Goal: Information Seeking & Learning: Learn about a topic

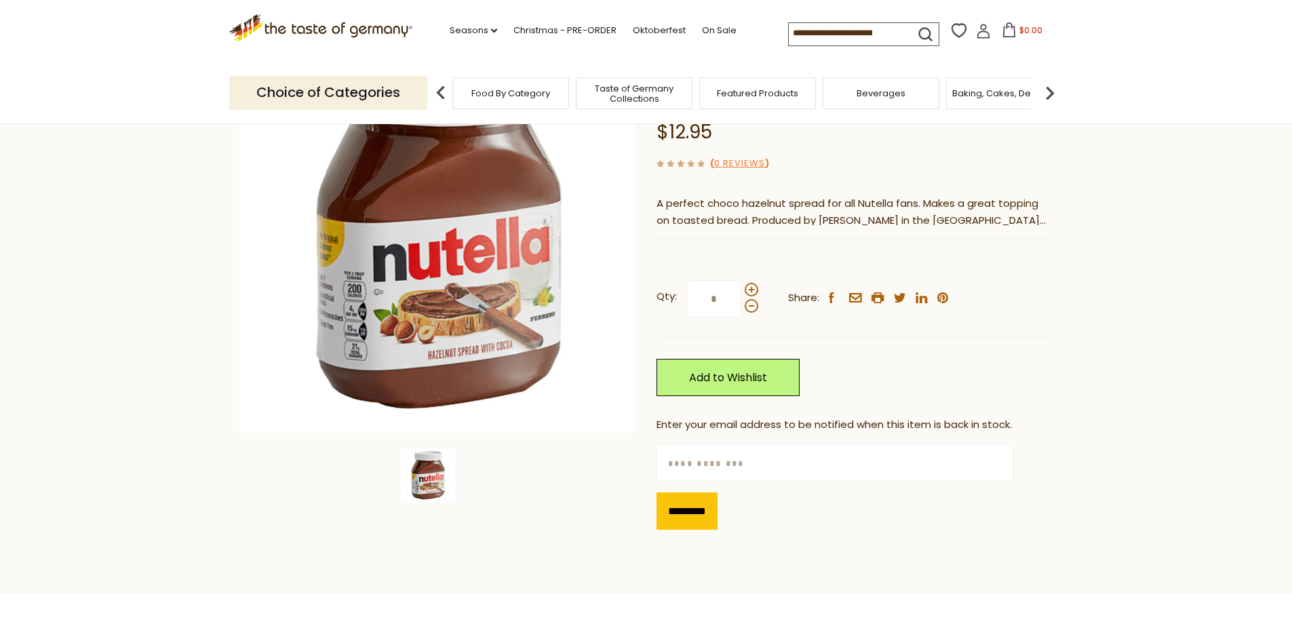
scroll to position [203, 0]
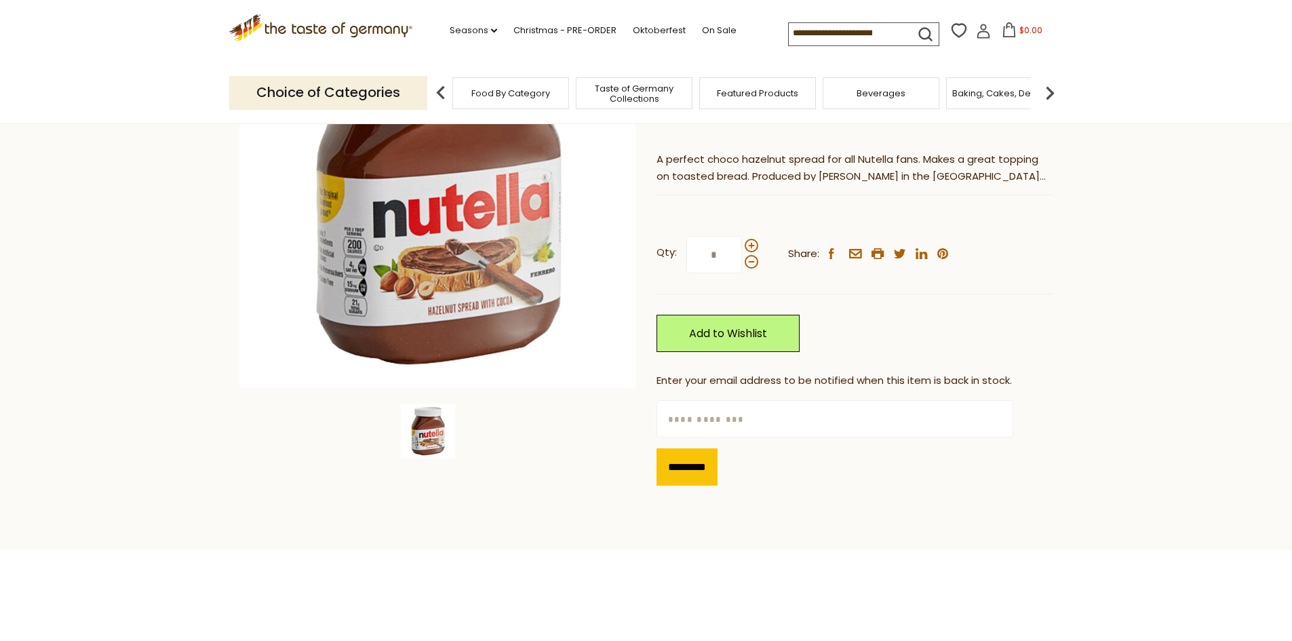
click at [321, 24] on icon ".st0{fill:#EDD300;} .st1{fill:#D33E21;}" at bounding box center [321, 28] width 184 height 28
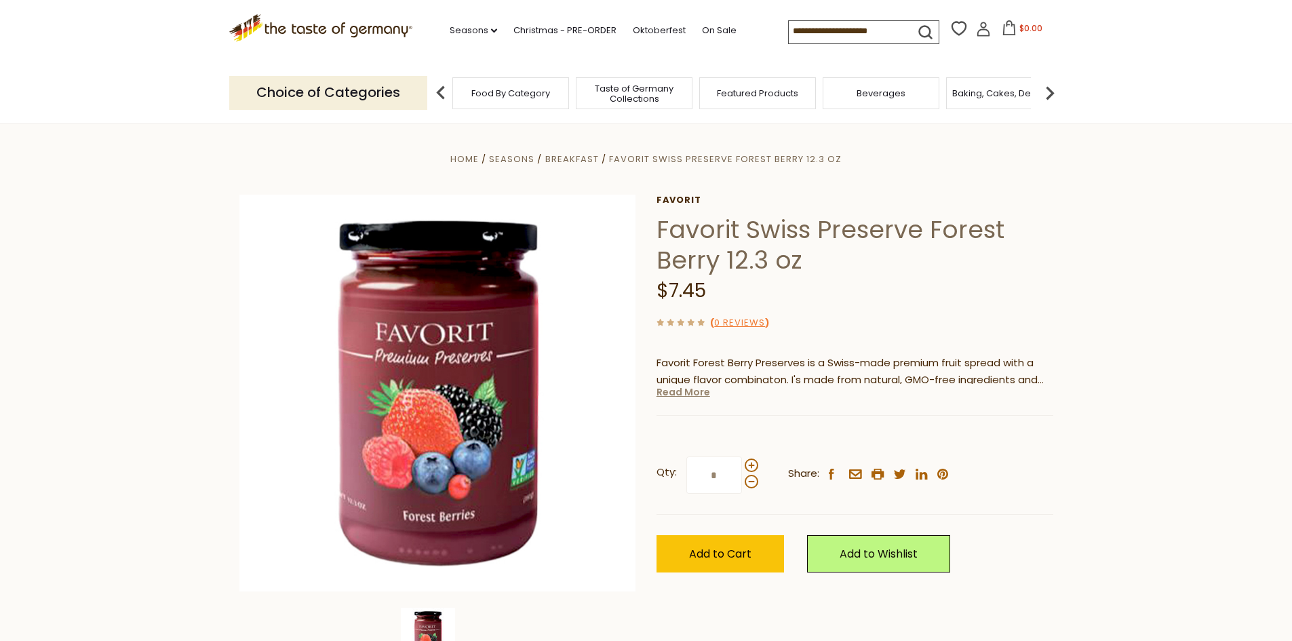
click at [674, 394] on link "Read More" at bounding box center [683, 392] width 54 height 14
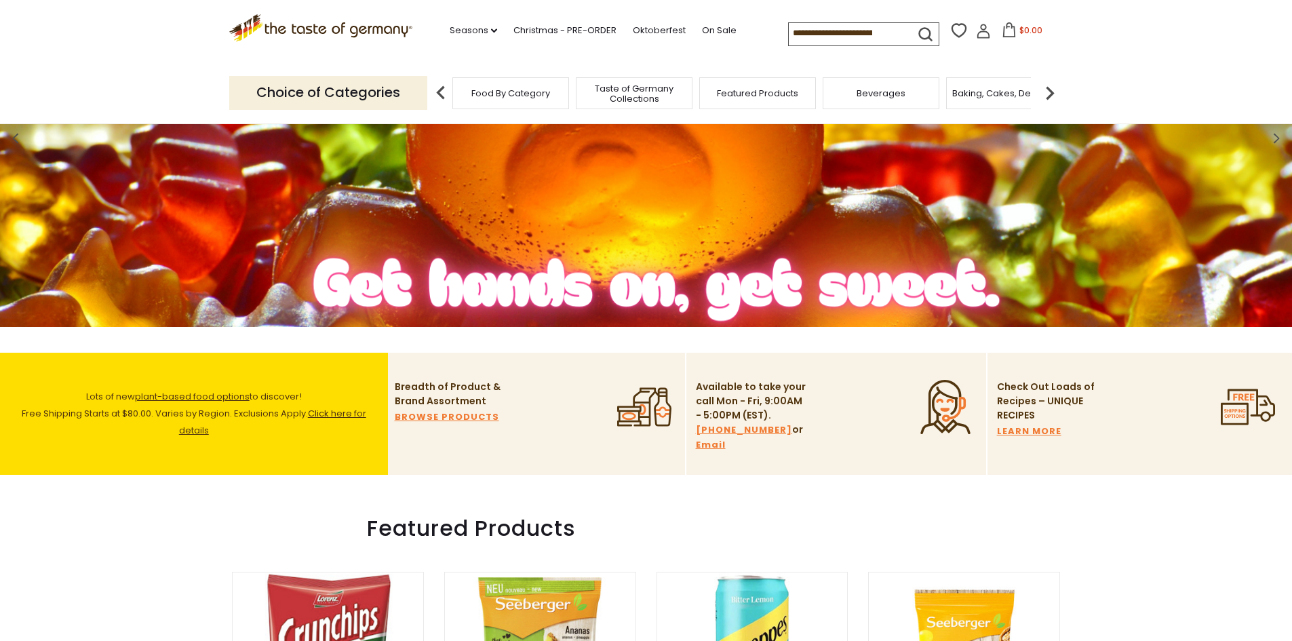
scroll to position [568, 0]
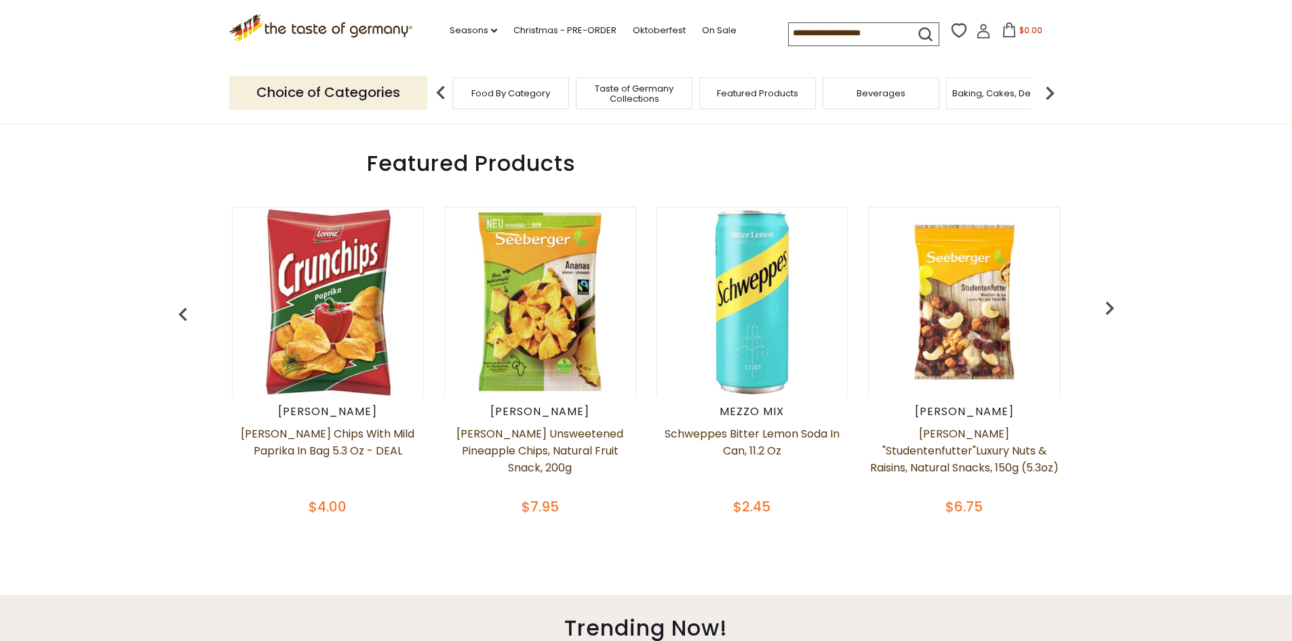
click at [515, 351] on img at bounding box center [539, 301] width 189 height 189
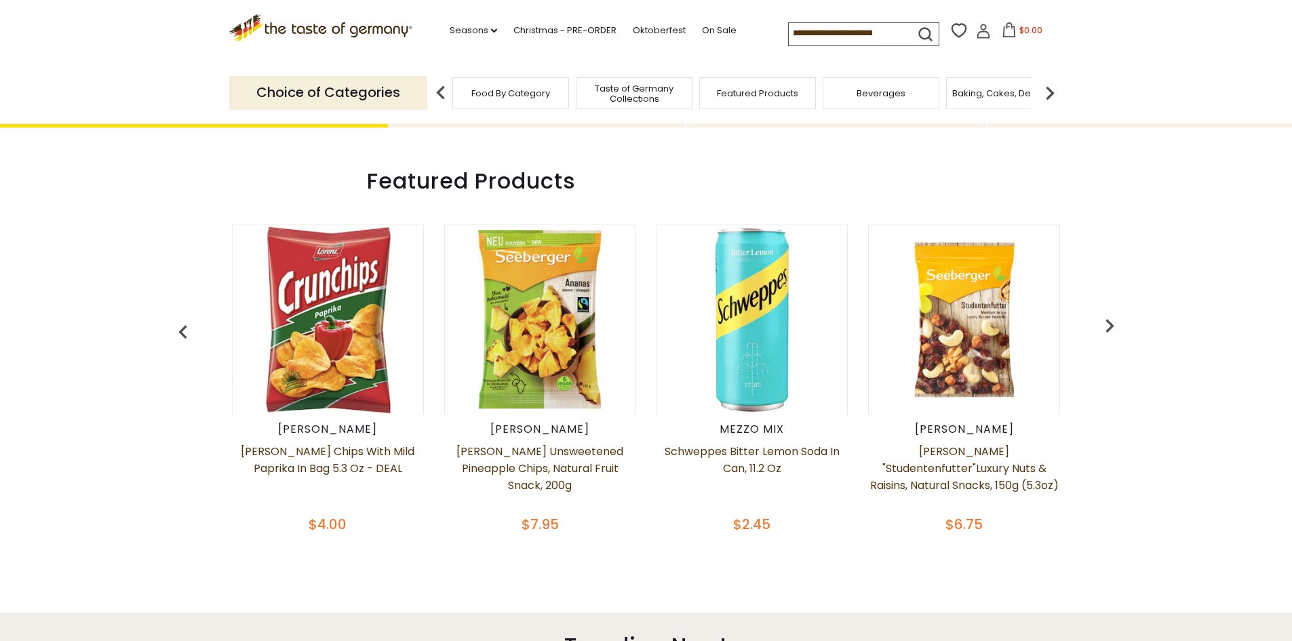
scroll to position [610, 0]
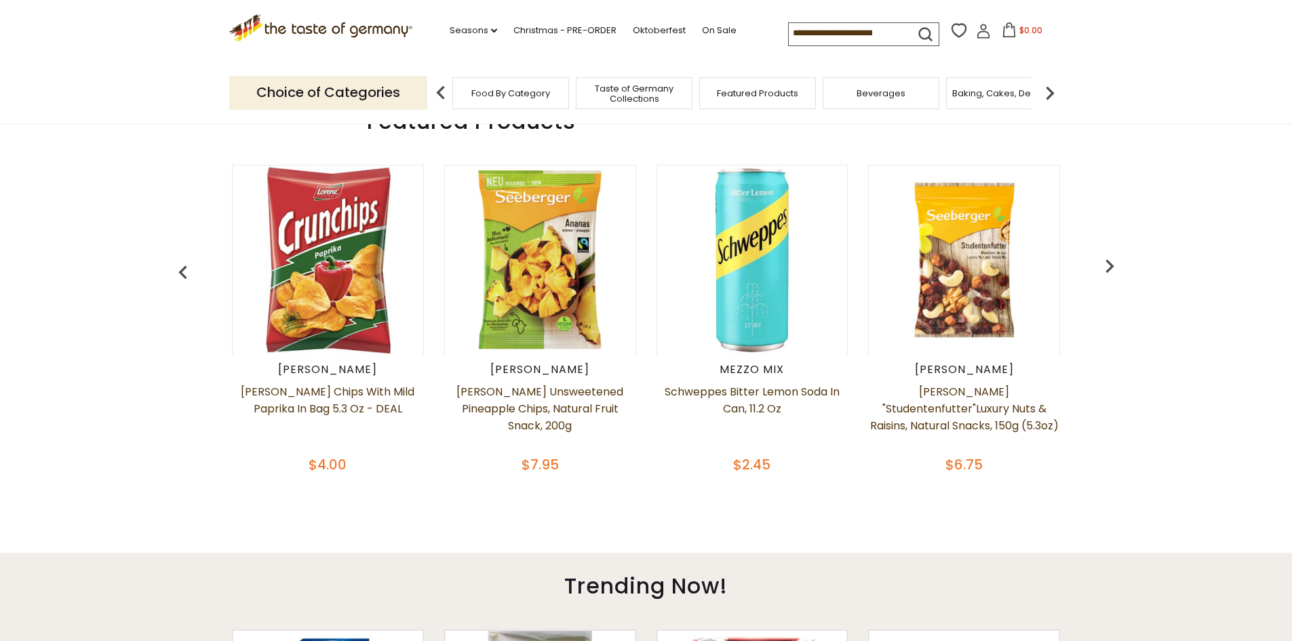
click at [1108, 264] on img "button" at bounding box center [1109, 265] width 27 height 27
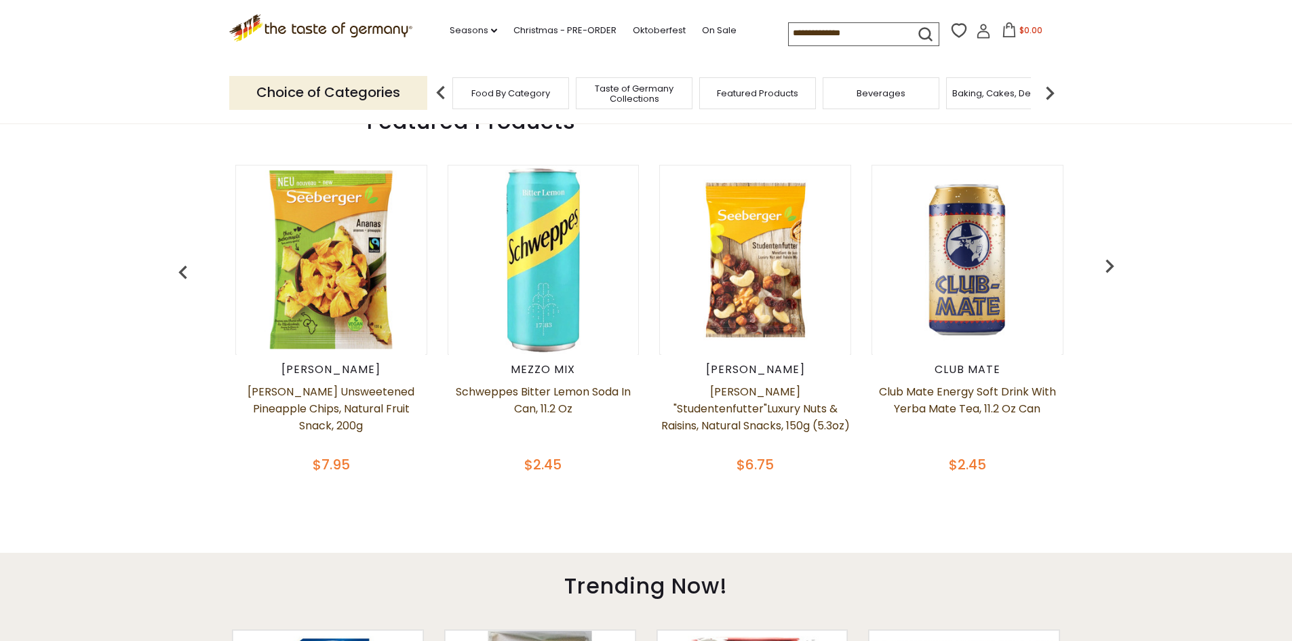
scroll to position [0, 212]
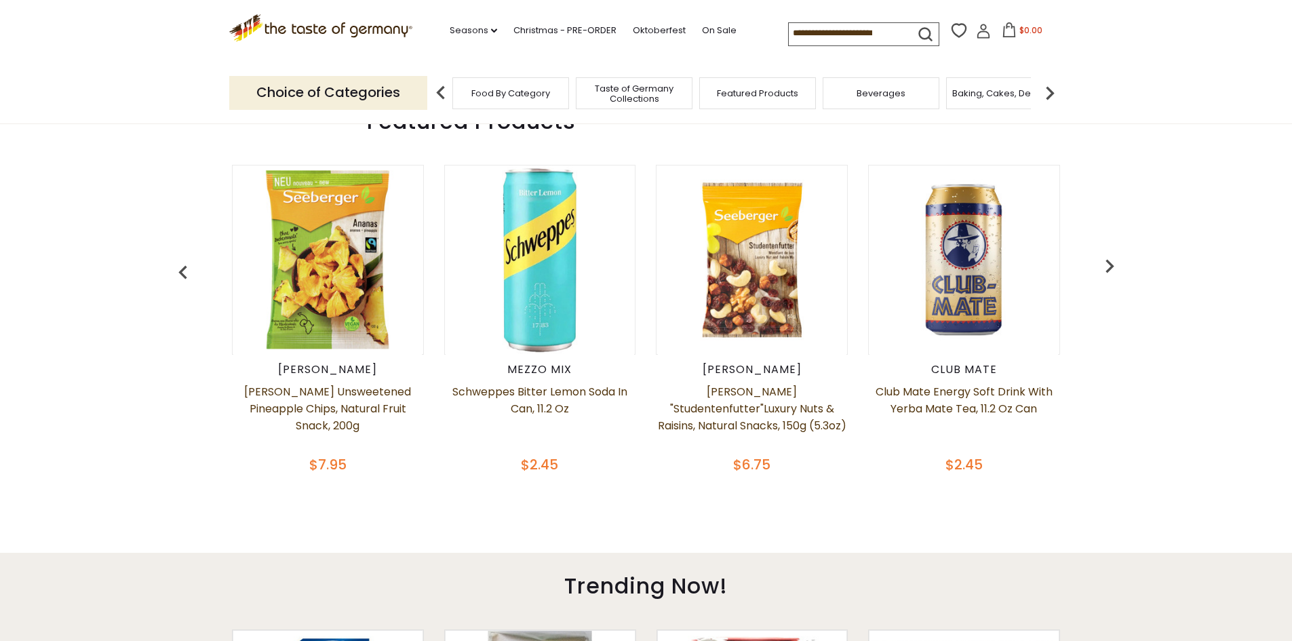
click at [1108, 264] on img "button" at bounding box center [1109, 265] width 27 height 27
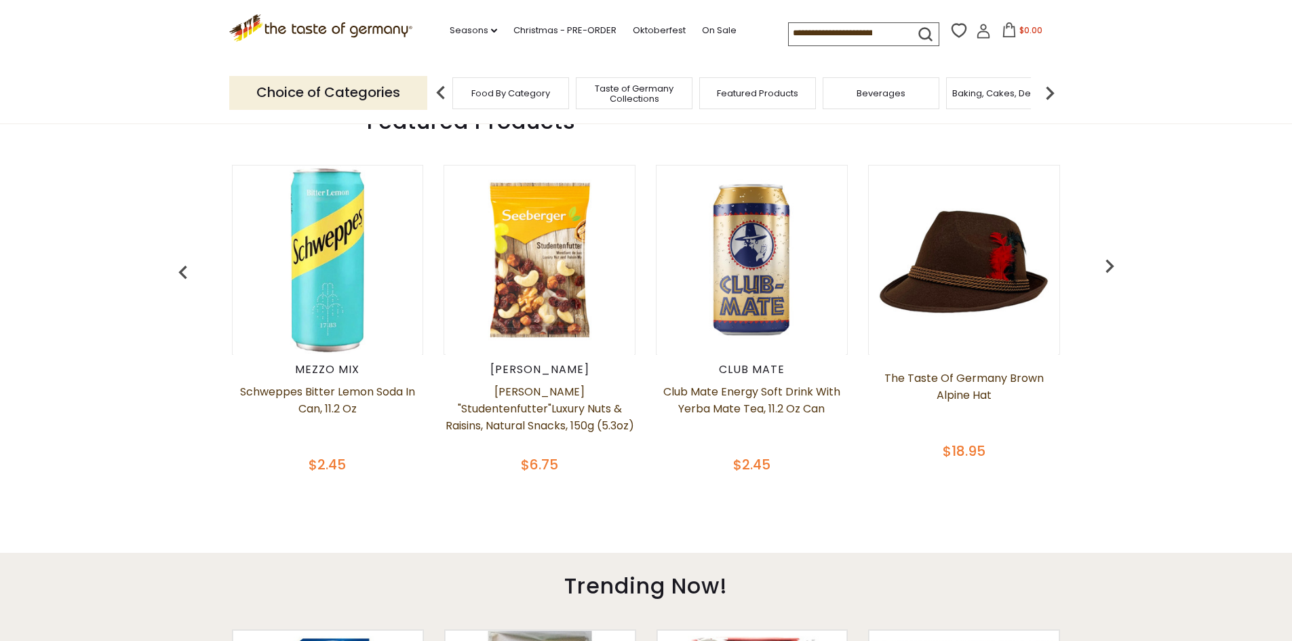
click at [1108, 264] on img "button" at bounding box center [1109, 265] width 27 height 27
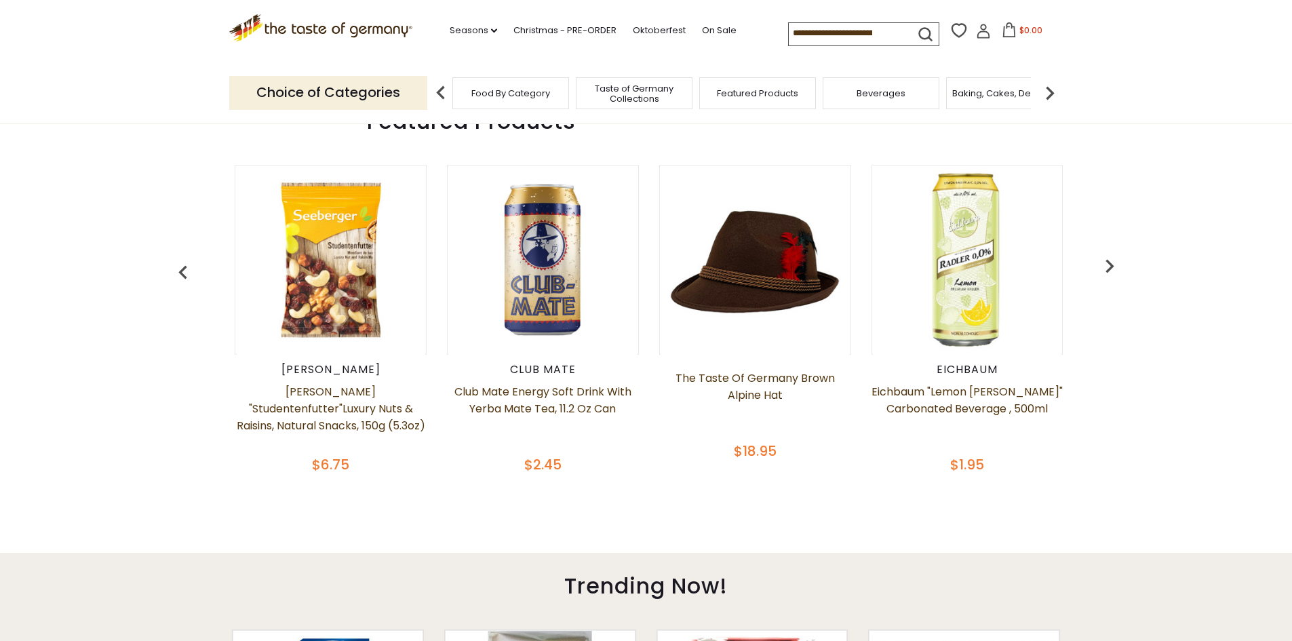
scroll to position [0, 637]
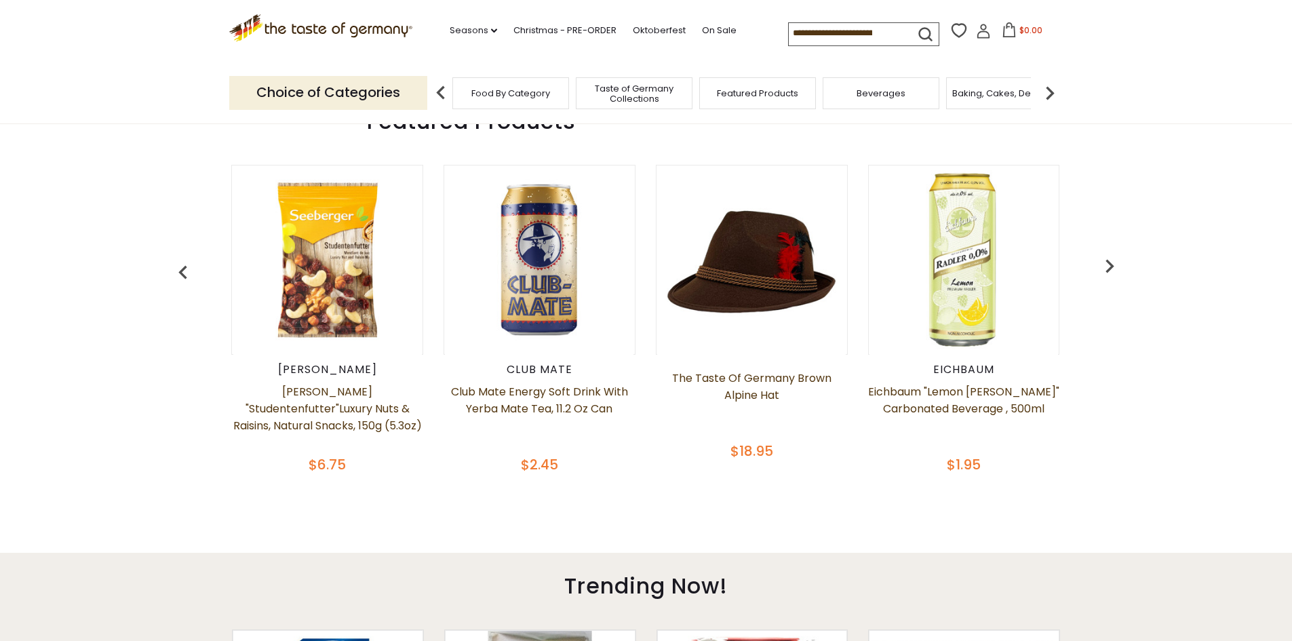
click at [1108, 264] on img "button" at bounding box center [1109, 265] width 27 height 27
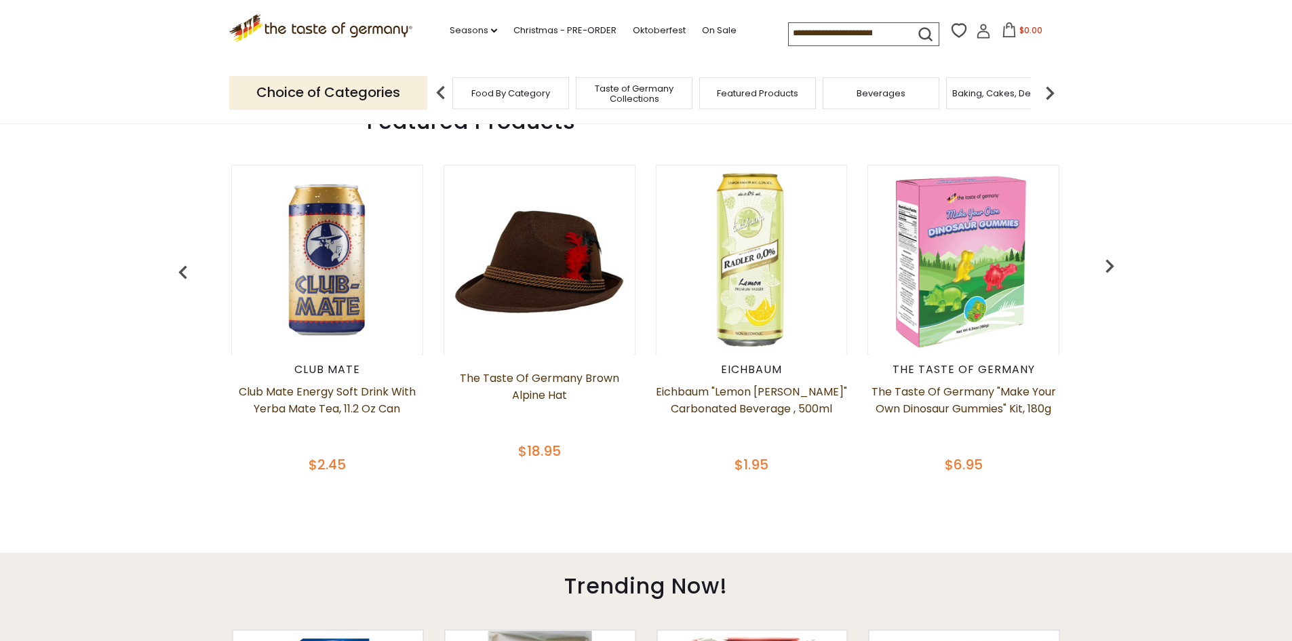
click at [1108, 264] on img "button" at bounding box center [1109, 265] width 27 height 27
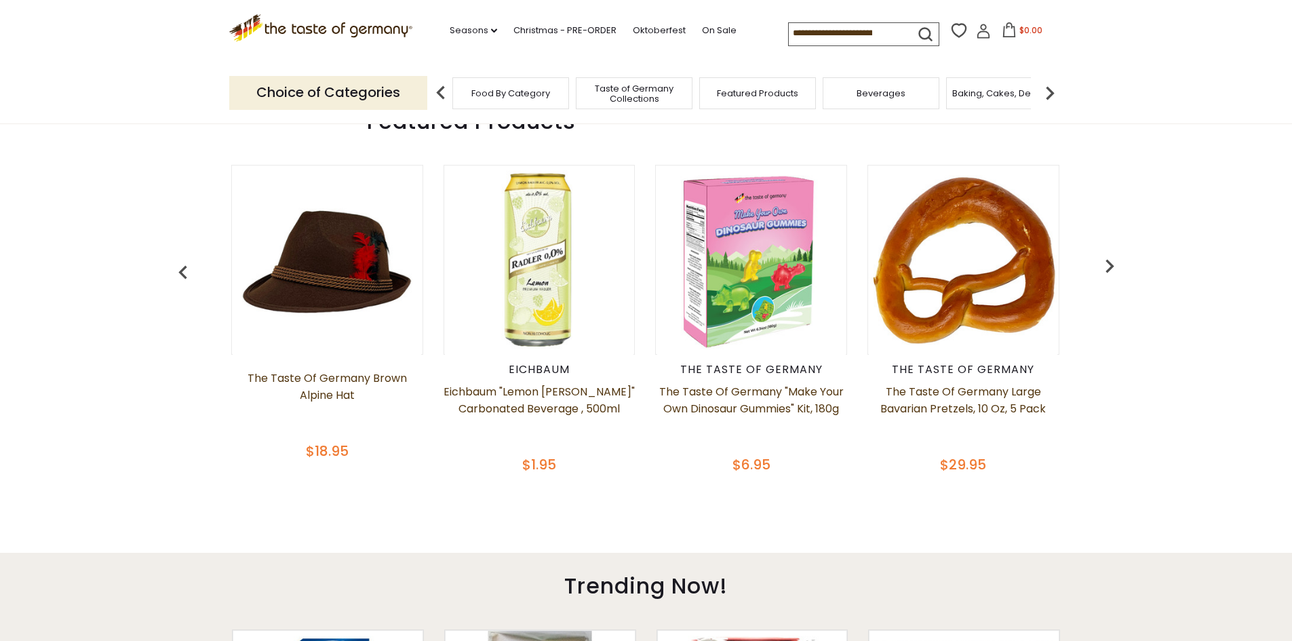
click at [1108, 264] on img "button" at bounding box center [1109, 265] width 27 height 27
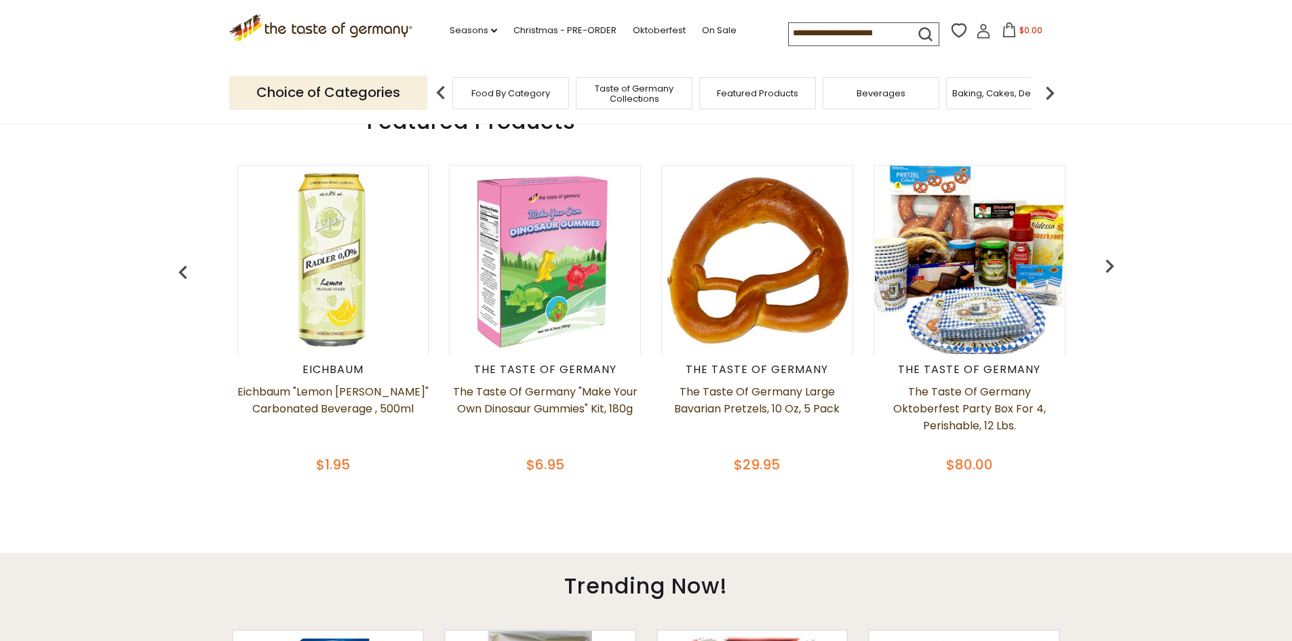
scroll to position [0, 1273]
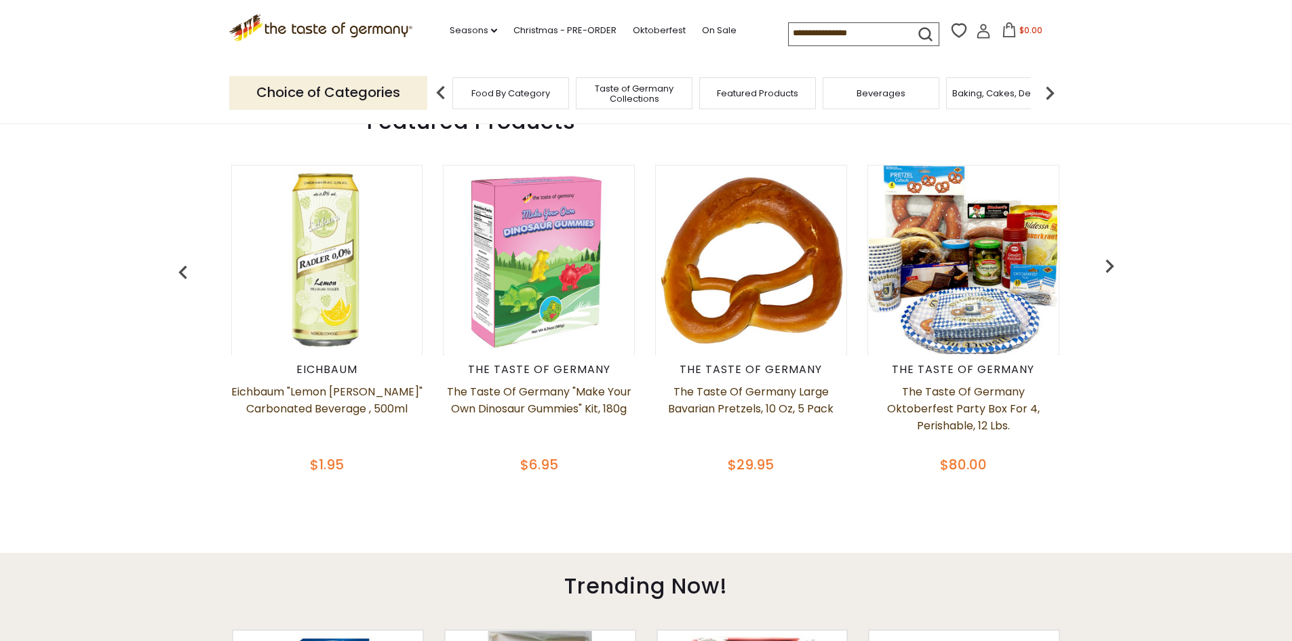
click at [1111, 269] on img "button" at bounding box center [1109, 265] width 27 height 27
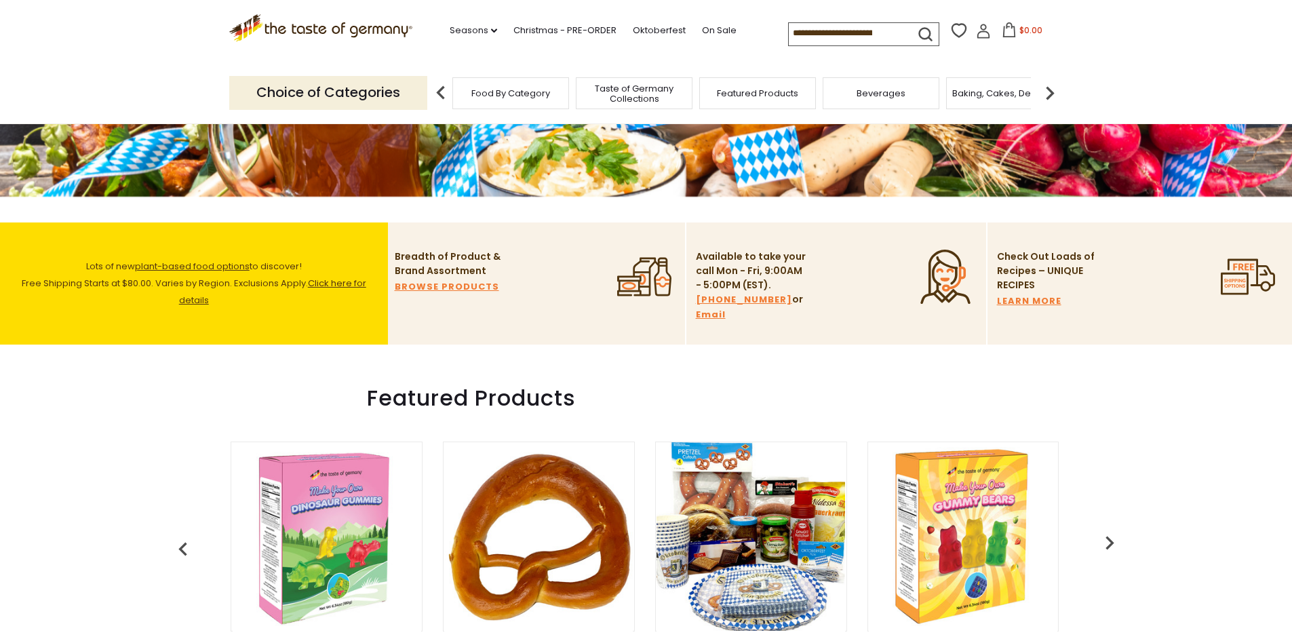
scroll to position [339, 0]
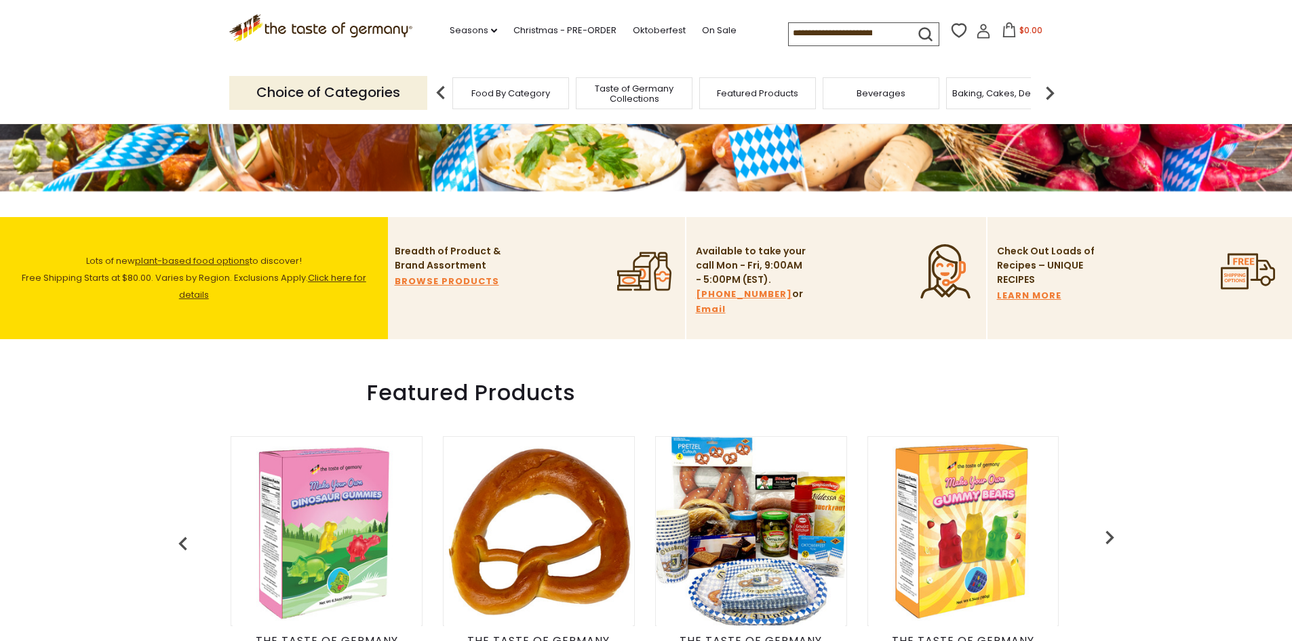
click at [997, 534] on img at bounding box center [963, 531] width 189 height 189
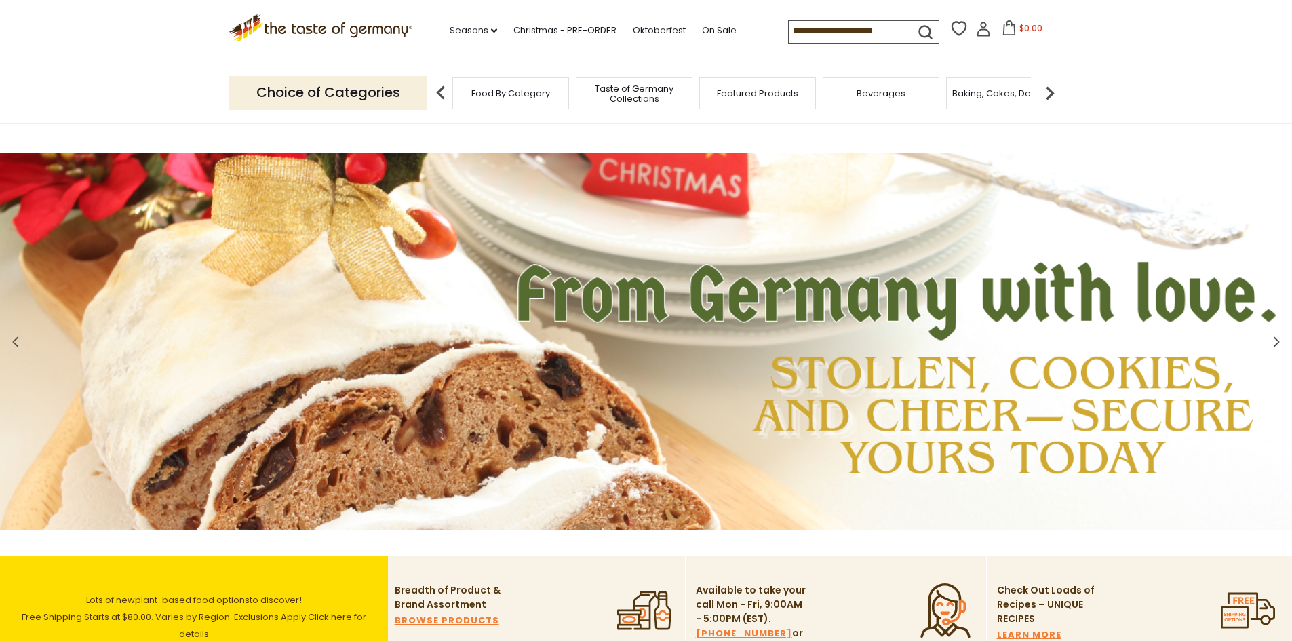
click at [535, 97] on span "Food By Category" at bounding box center [510, 93] width 79 height 10
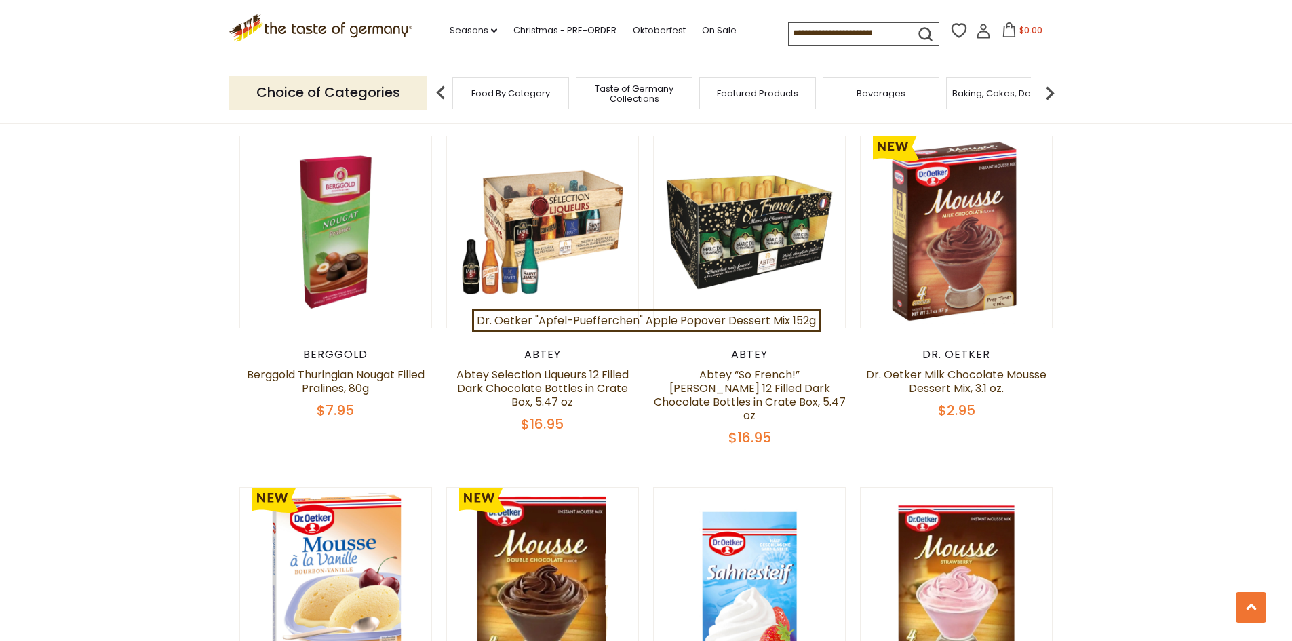
scroll to position [814, 0]
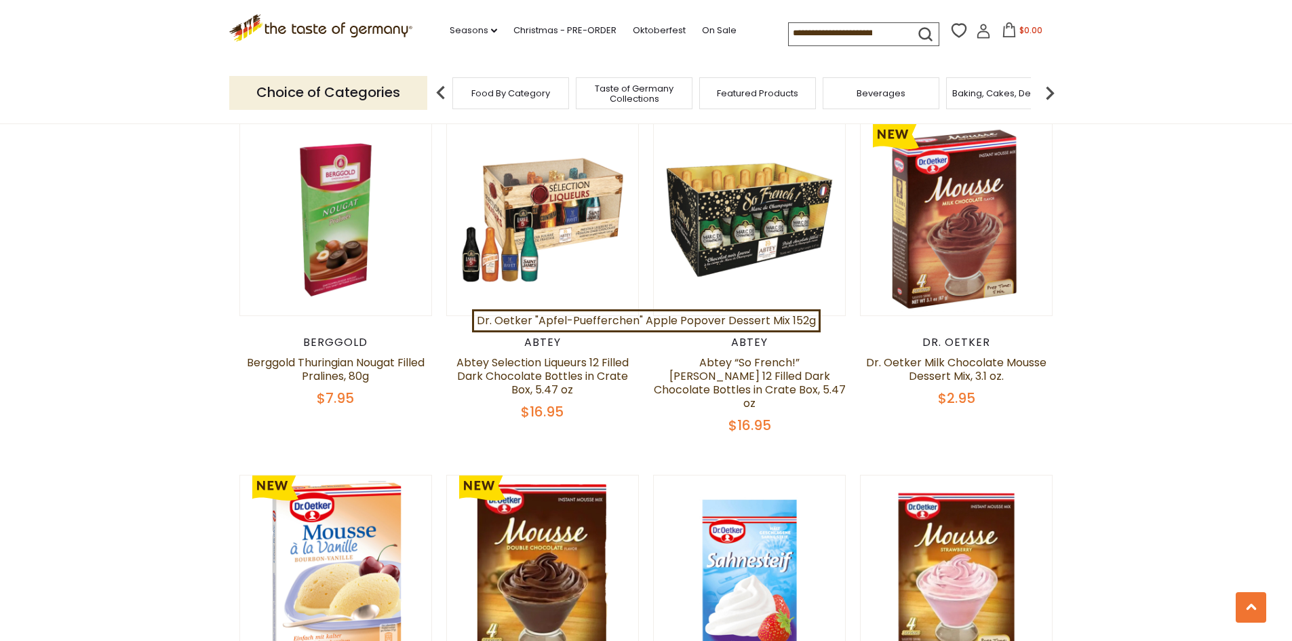
drag, startPoint x: 800, startPoint y: 379, endPoint x: 1149, endPoint y: 273, distance: 365.1
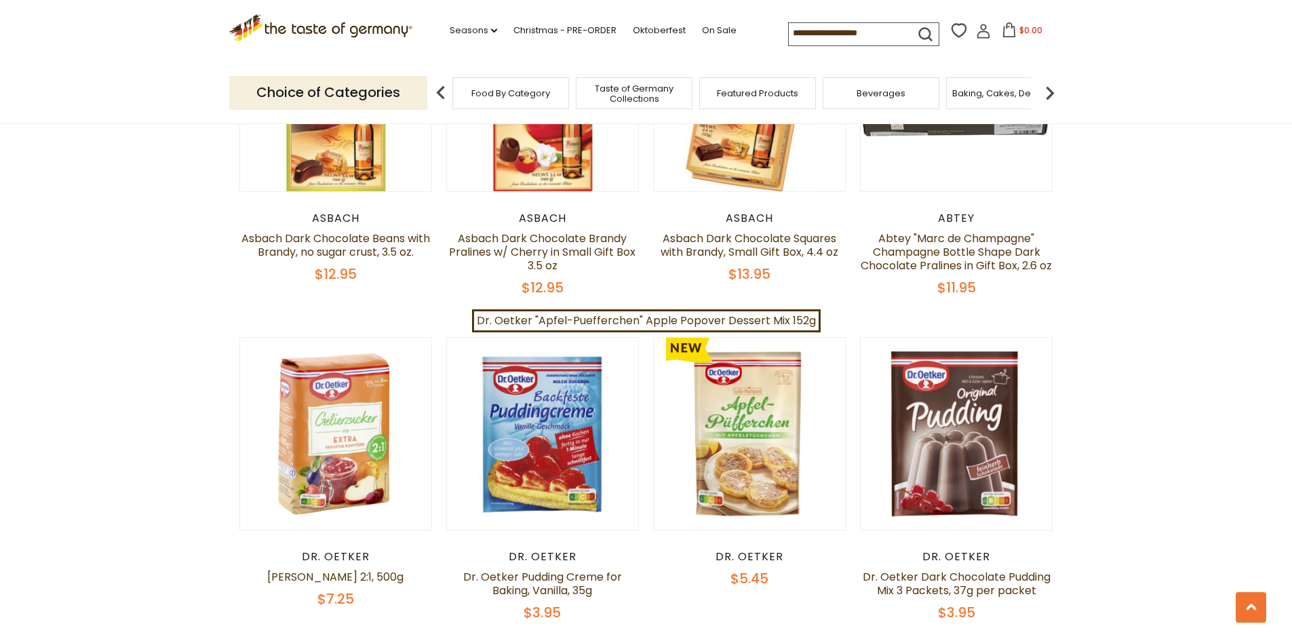
scroll to position [2712, 0]
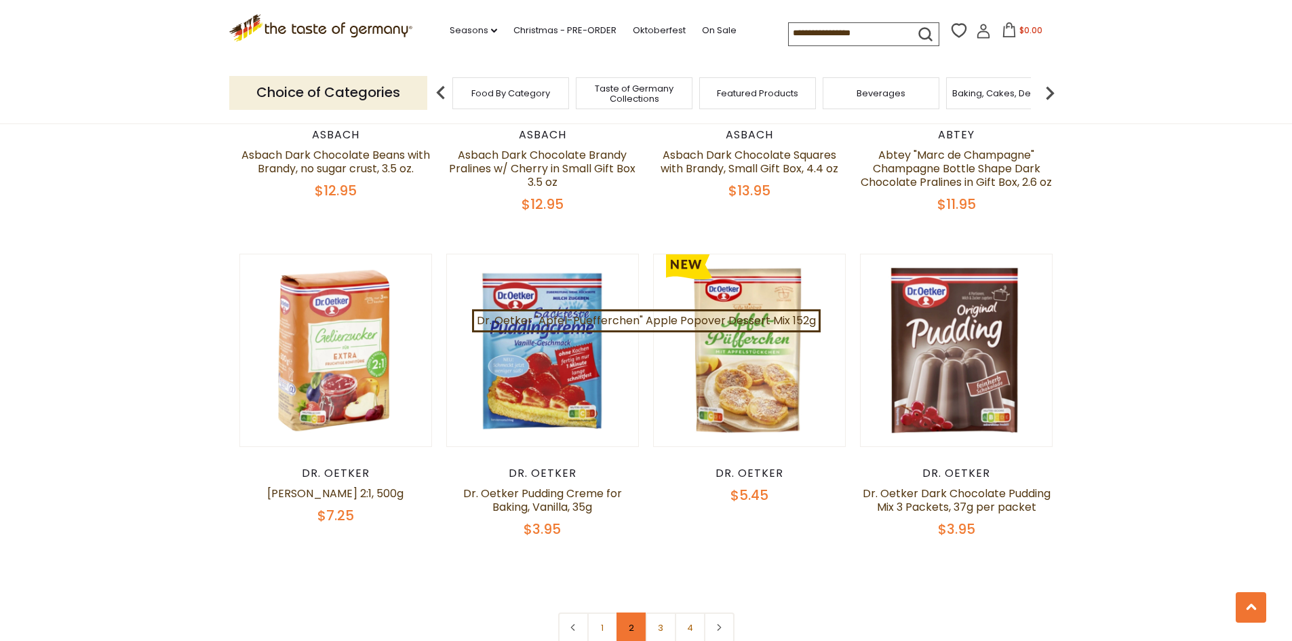
click at [637, 615] on link "2" at bounding box center [631, 627] width 31 height 31
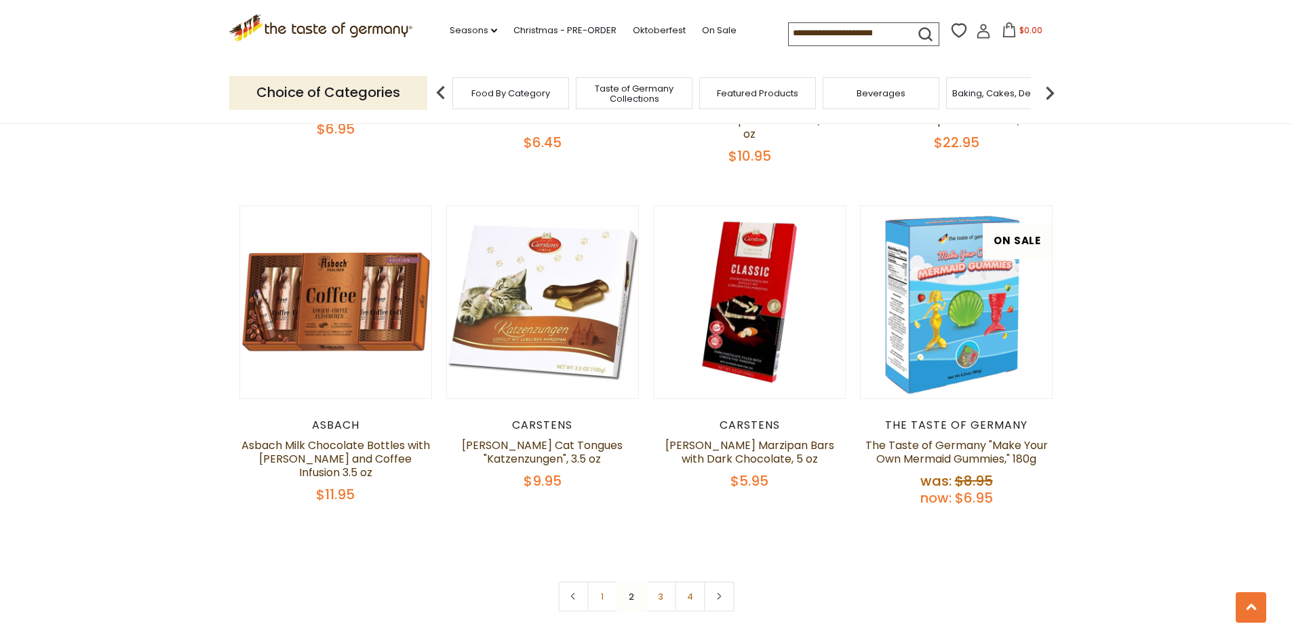
scroll to position [2856, 0]
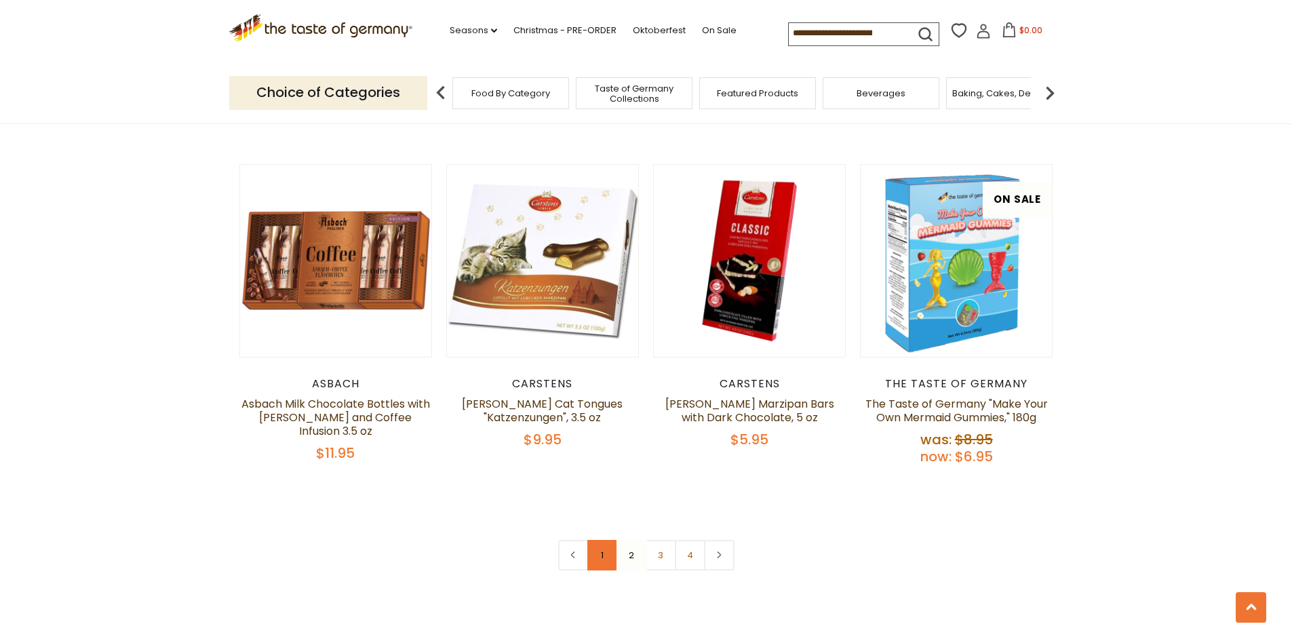
click at [606, 540] on link "1" at bounding box center [602, 555] width 31 height 31
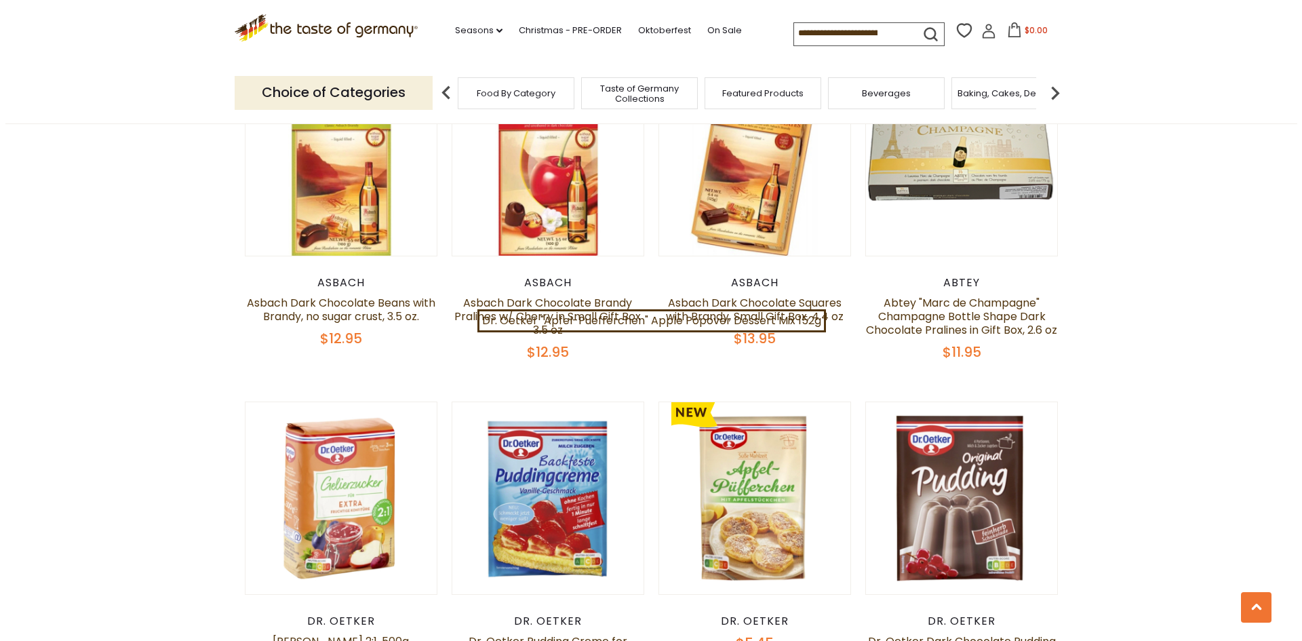
scroll to position [2780, 0]
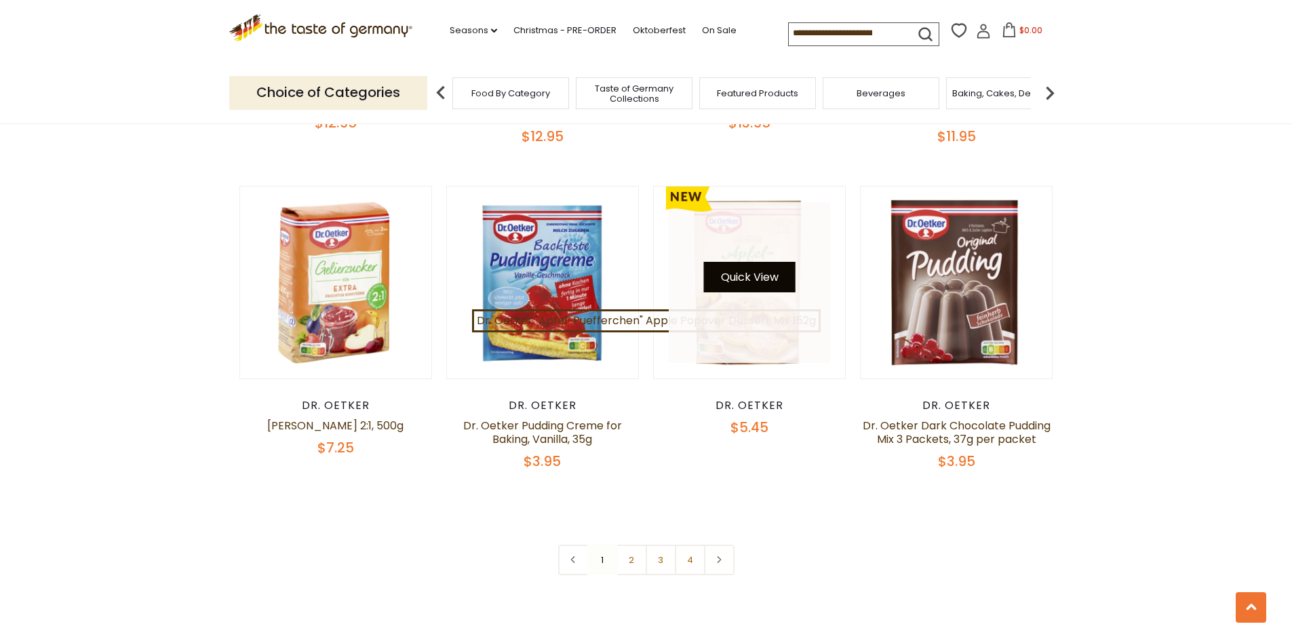
click at [763, 272] on button "Quick View" at bounding box center [750, 277] width 92 height 31
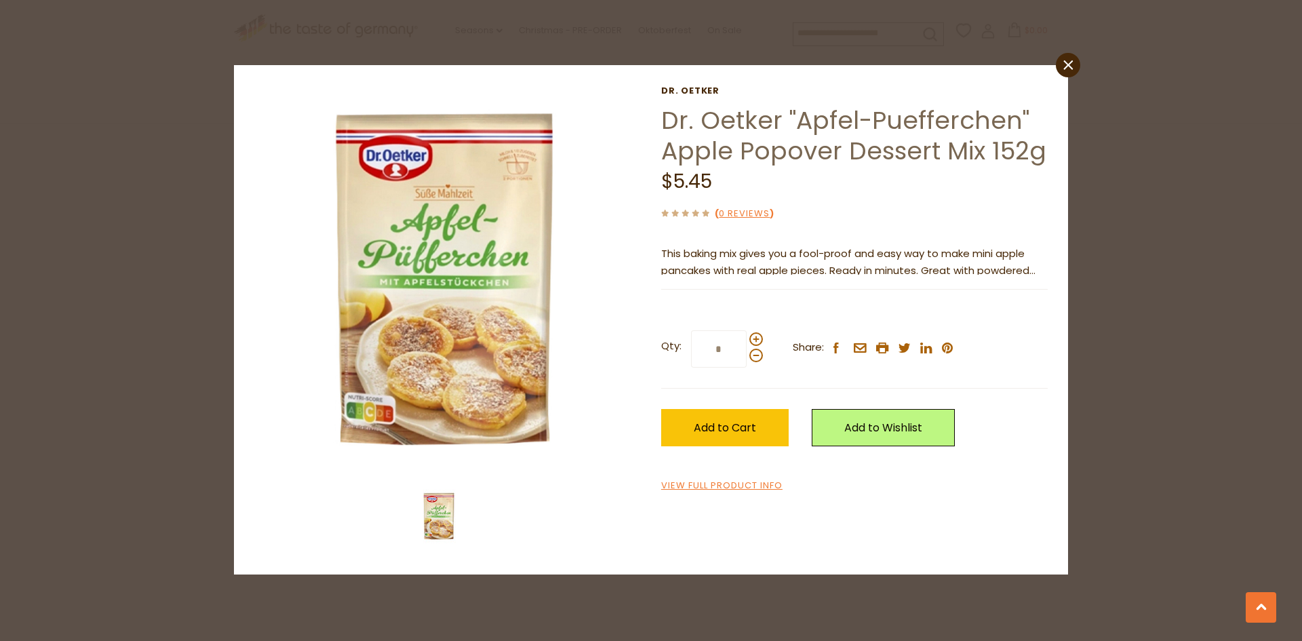
click at [1027, 257] on span "This baking mix gives you a fool-proof and easy way to make mini apple pancakes…" at bounding box center [848, 270] width 374 height 48
click at [833, 265] on span "This baking mix gives you a fool-proof and easy way to make mini apple pancakes…" at bounding box center [848, 270] width 374 height 48
click at [696, 481] on link "View Full Product Info" at bounding box center [721, 486] width 121 height 14
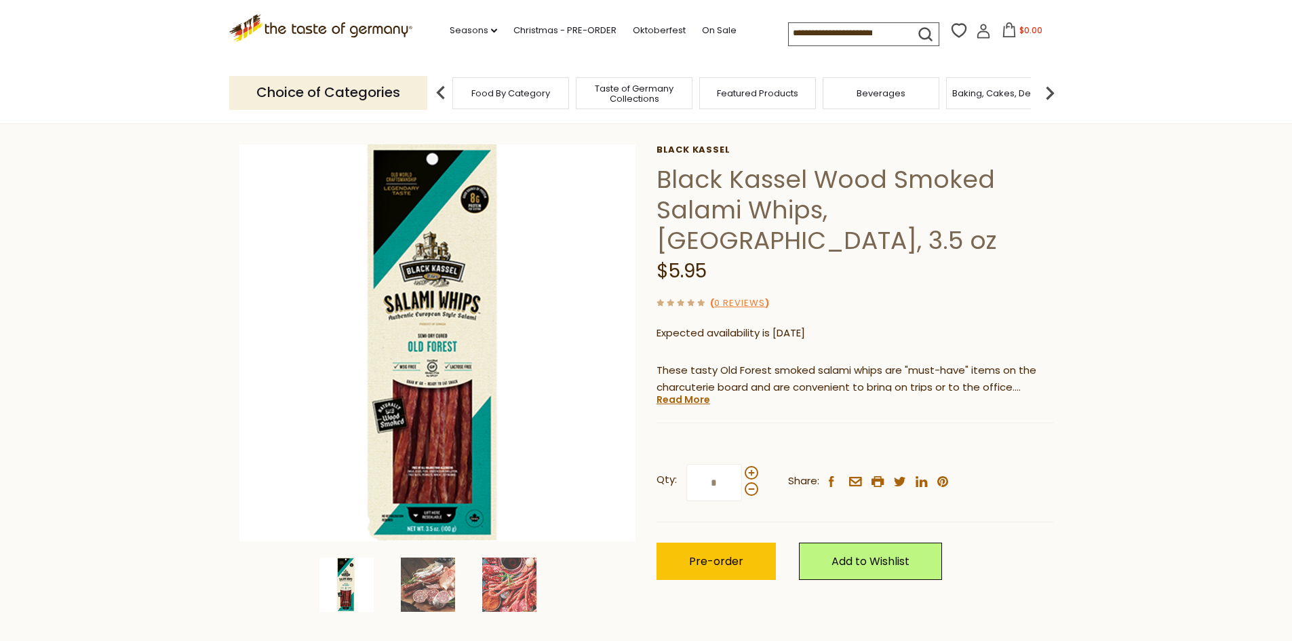
scroll to position [136, 0]
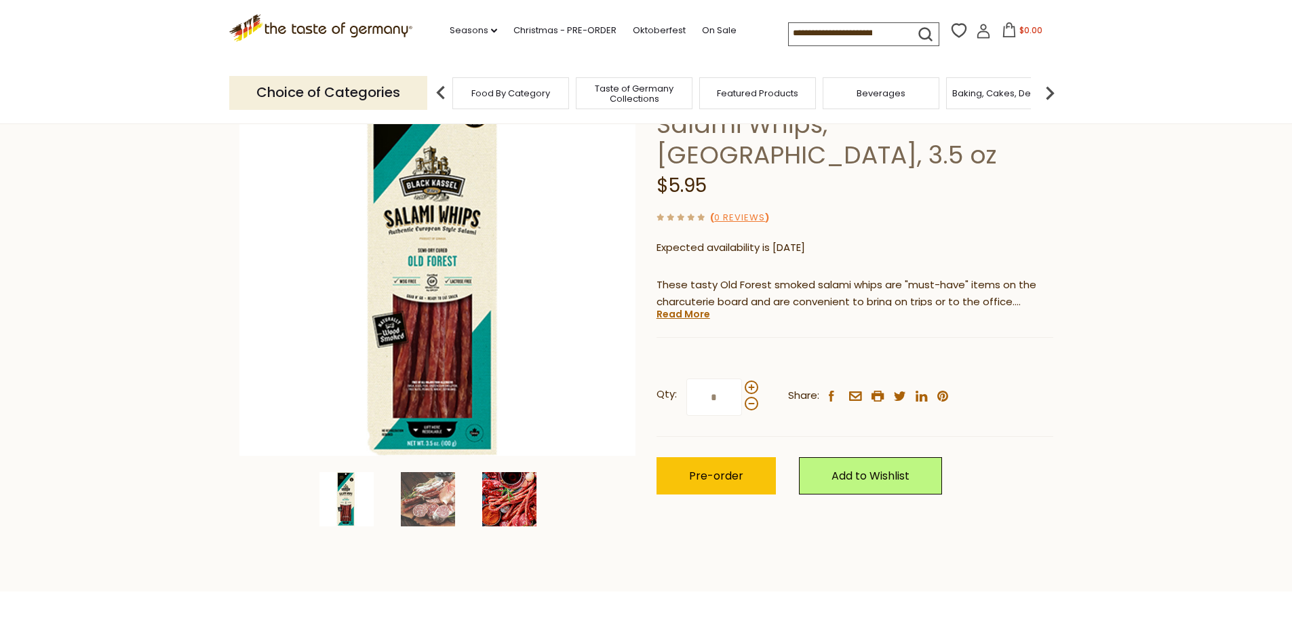
click at [521, 509] on img at bounding box center [509, 499] width 54 height 54
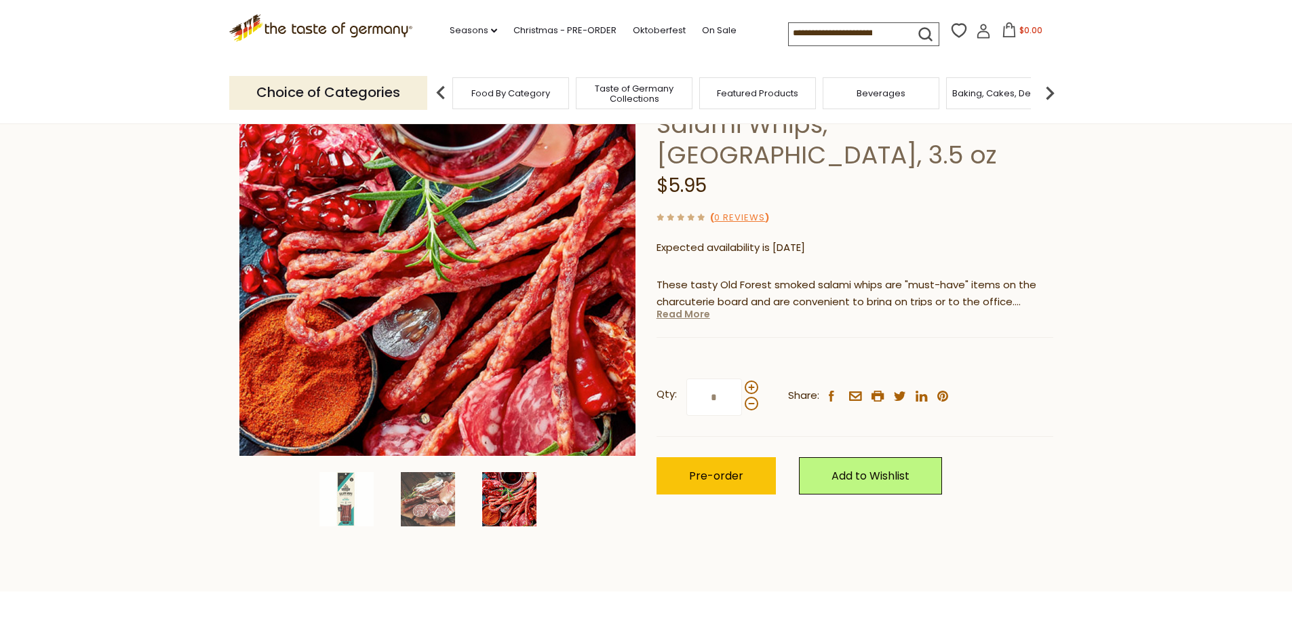
click at [688, 307] on link "Read More" at bounding box center [683, 314] width 54 height 14
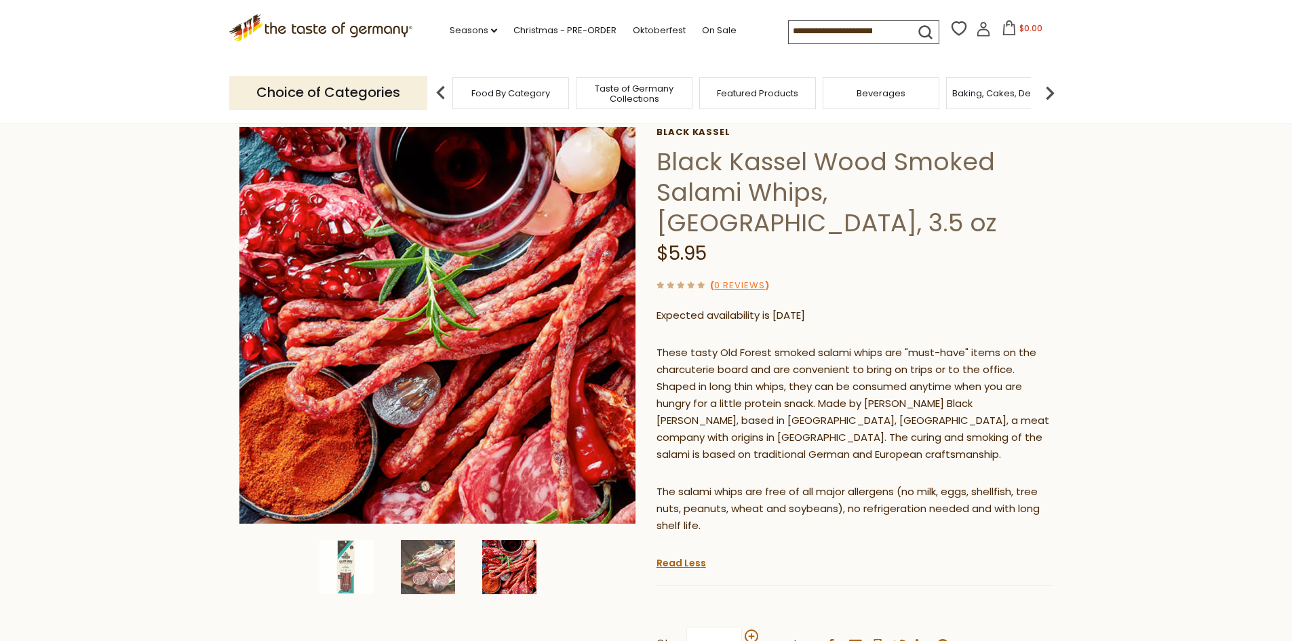
scroll to position [0, 0]
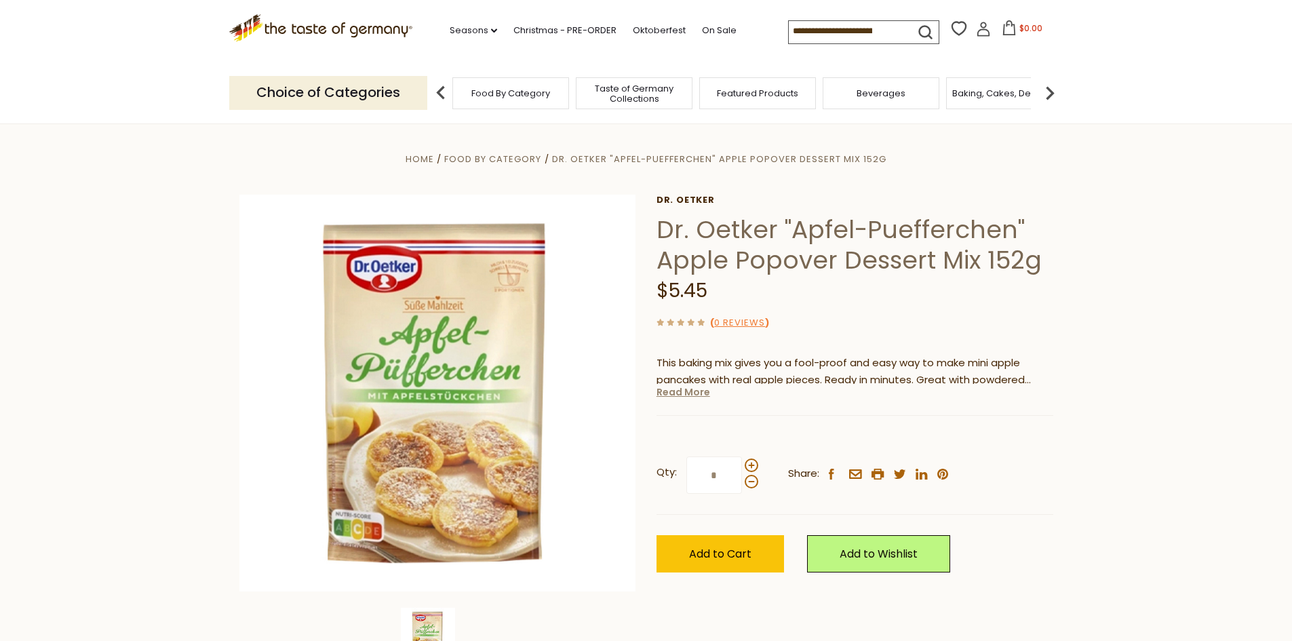
click at [675, 390] on link "Read More" at bounding box center [683, 392] width 54 height 14
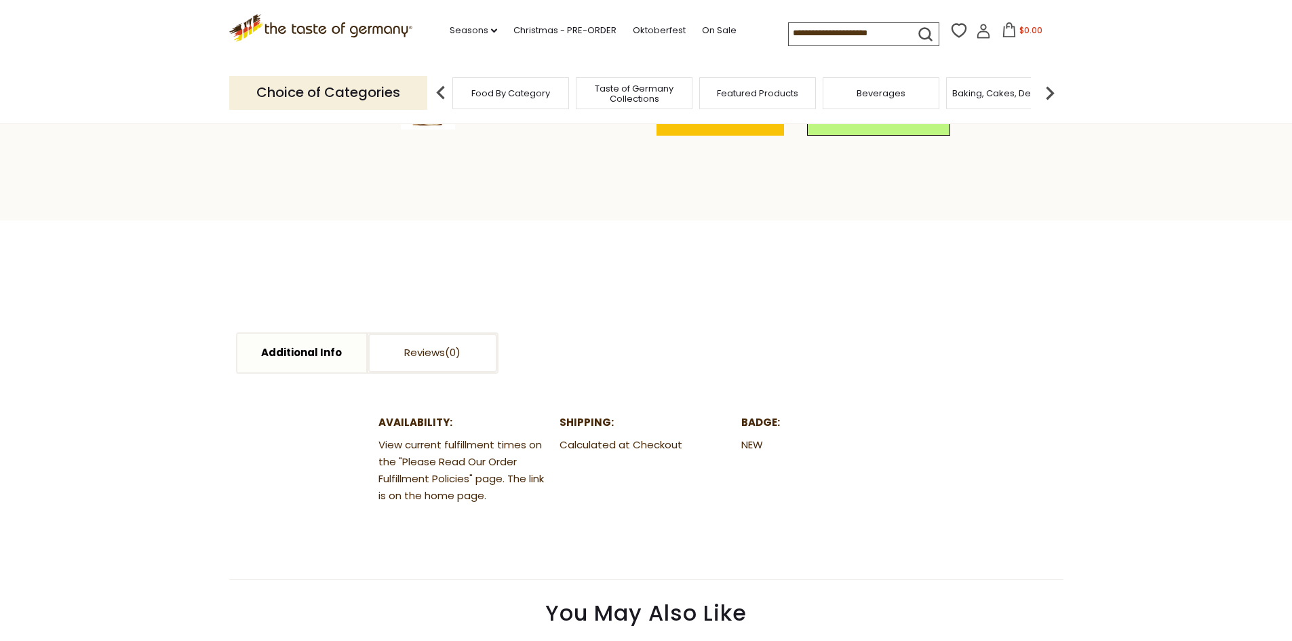
scroll to position [610, 0]
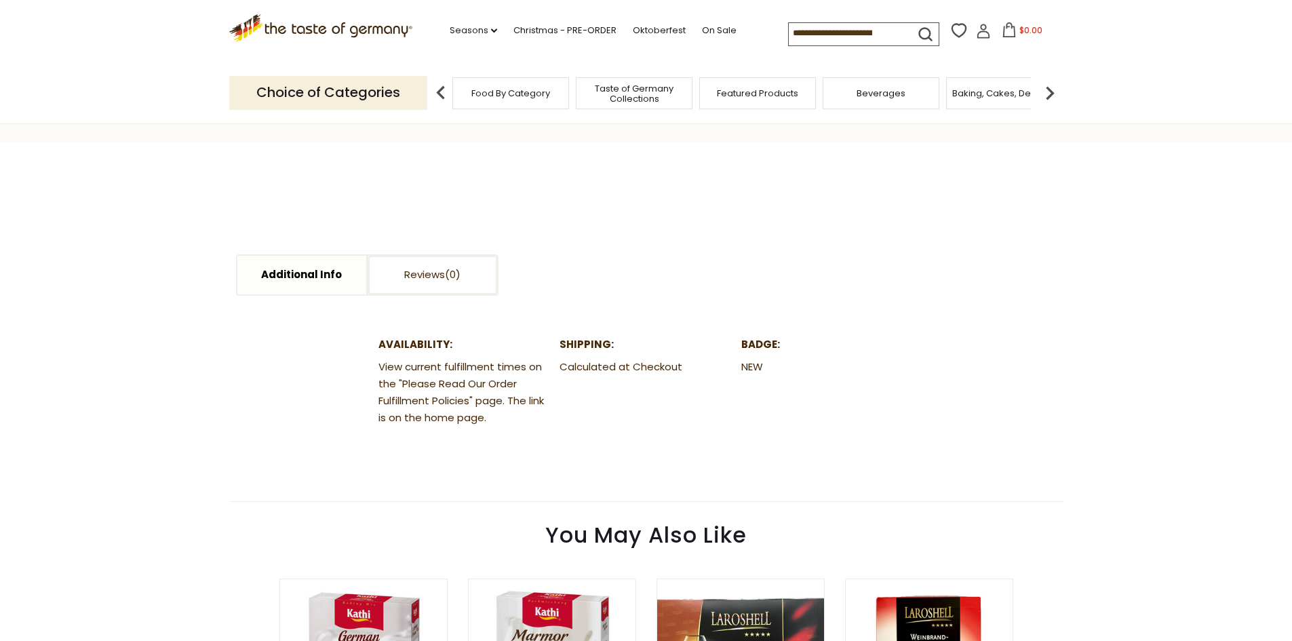
click at [1108, 265] on main "Home Food By Category [PERSON_NAME] "[PERSON_NAME]-Puefferchen" Apple Popover D…" at bounding box center [646, 396] width 1292 height 1766
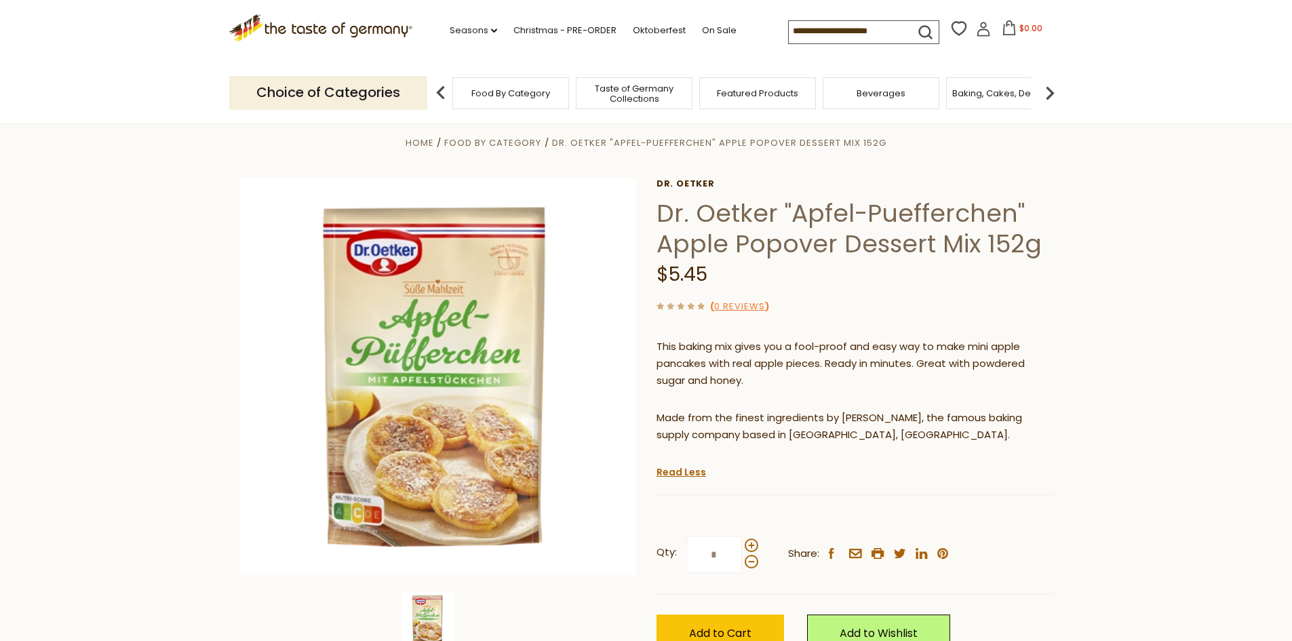
scroll to position [0, 0]
